Goal: Task Accomplishment & Management: Manage account settings

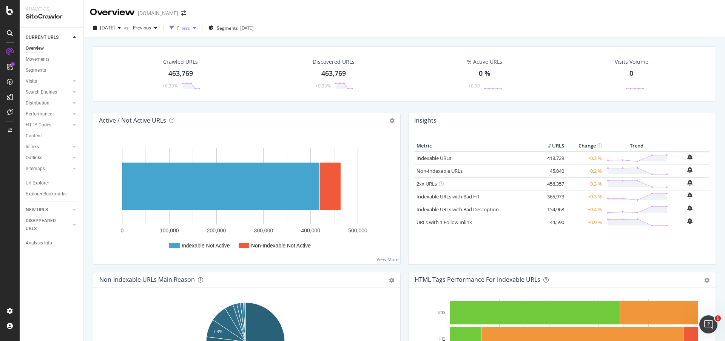
click at [190, 31] on div "Filters" at bounding box center [183, 28] width 13 height 6
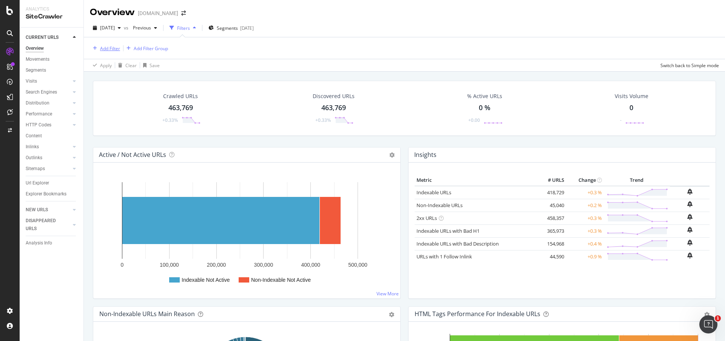
click at [118, 47] on div "Add Filter" at bounding box center [110, 48] width 20 height 6
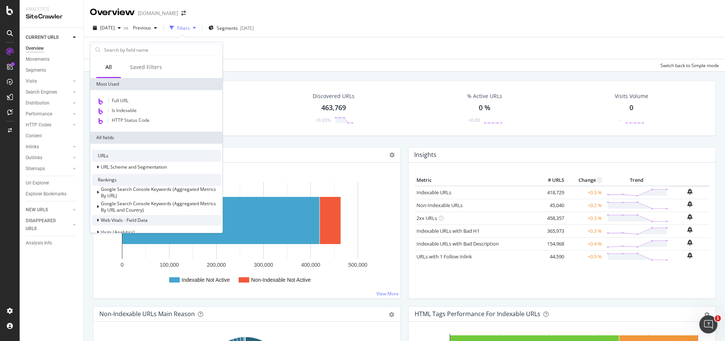
scroll to position [284, 0]
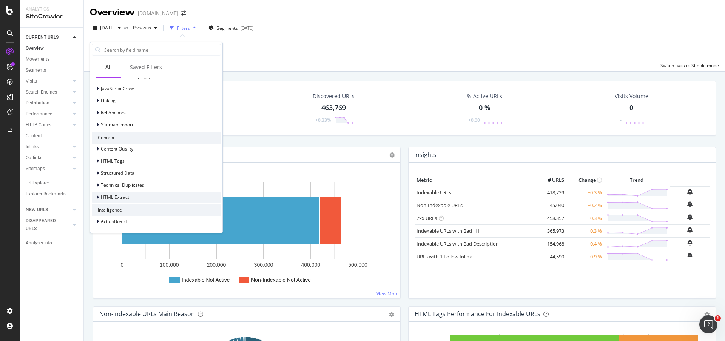
click at [131, 194] on div "HTML Extract" at bounding box center [156, 197] width 129 height 11
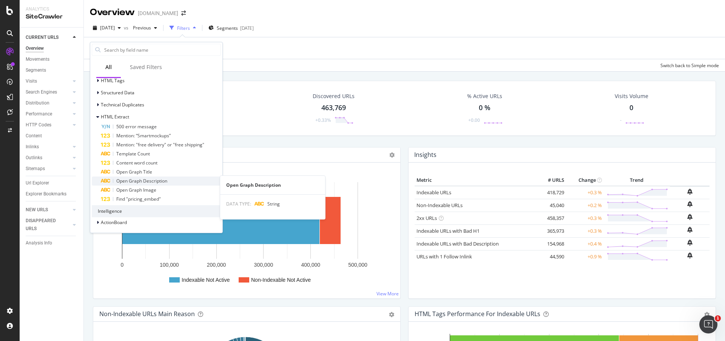
scroll to position [366, 0]
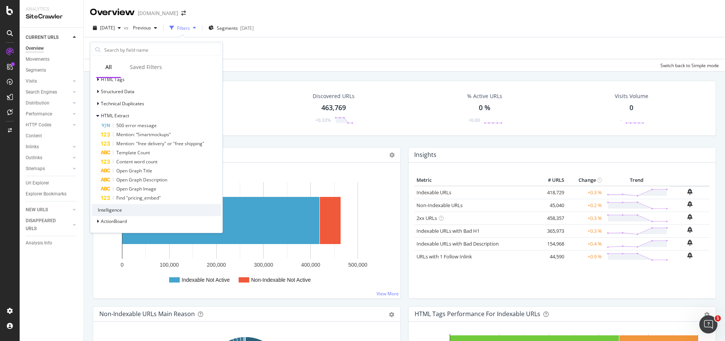
click at [357, 22] on div "2025 Sep. 7th vs Previous Filters Segments 2025-05-26" at bounding box center [404, 29] width 641 height 15
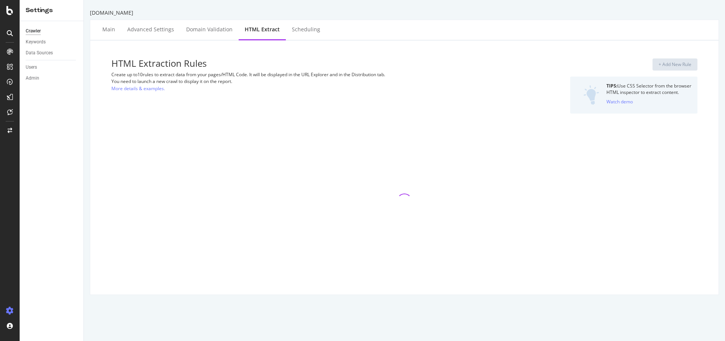
select select "count"
select select "exist"
select select "count"
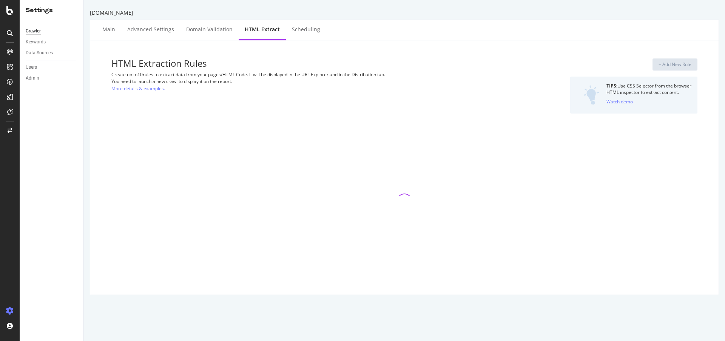
select select "html.length"
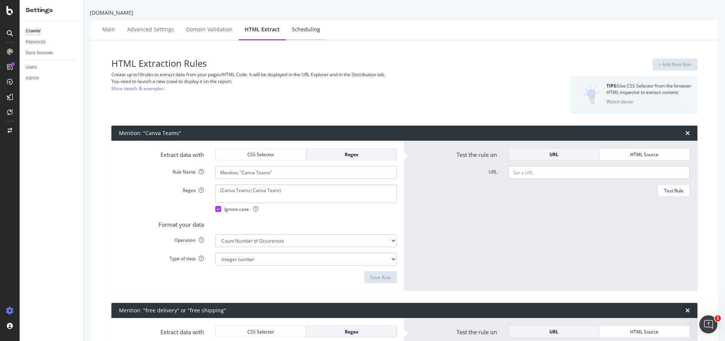
click at [300, 37] on div "Scheduling" at bounding box center [306, 30] width 40 height 21
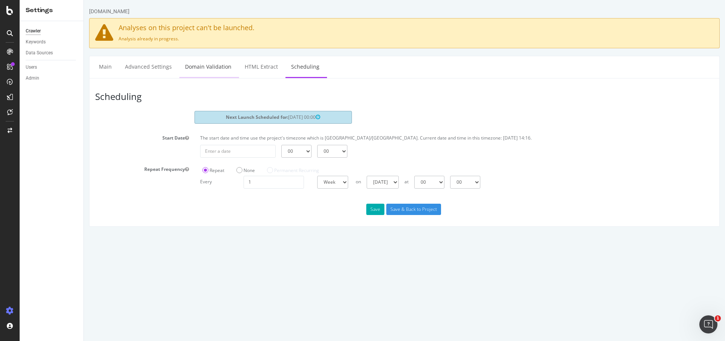
click at [204, 68] on link "Domain Validation" at bounding box center [208, 66] width 58 height 21
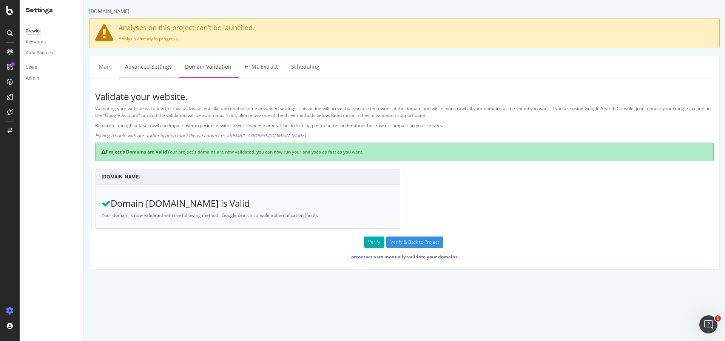
click at [161, 70] on link "Advanced Settings" at bounding box center [148, 66] width 58 height 21
